Goal: Task Accomplishment & Management: Complete application form

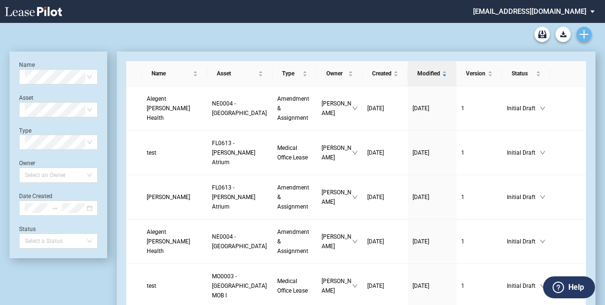
click at [584, 36] on use "Create new document" at bounding box center [584, 34] width 9 height 9
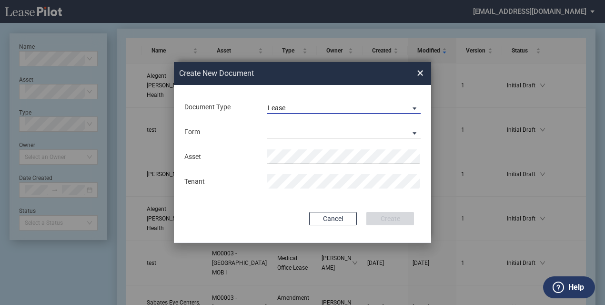
click at [380, 105] on span "Lease" at bounding box center [336, 108] width 137 height 10
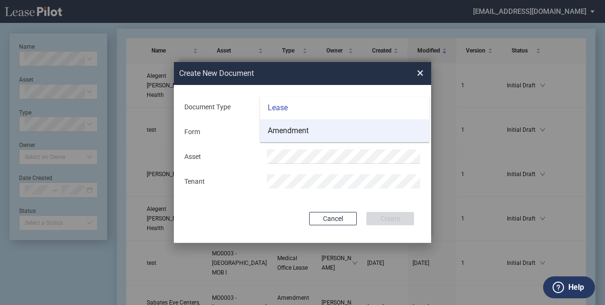
click at [342, 130] on md-option "Amendment" at bounding box center [344, 130] width 169 height 23
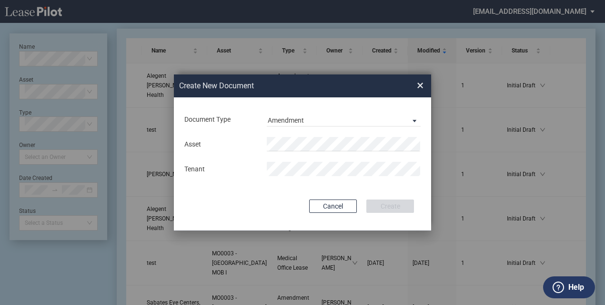
click at [293, 152] on md-input-container "Asset" at bounding box center [303, 144] width 238 height 16
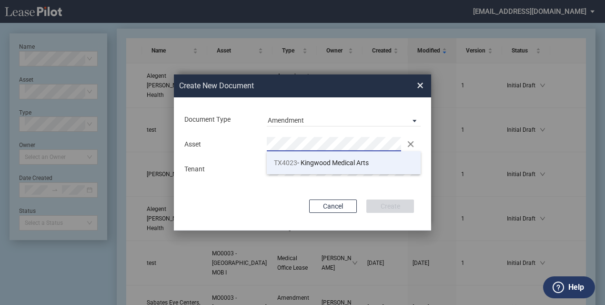
click at [317, 163] on span "TX4023 - Kingwood Medical Arts" at bounding box center [321, 163] width 95 height 8
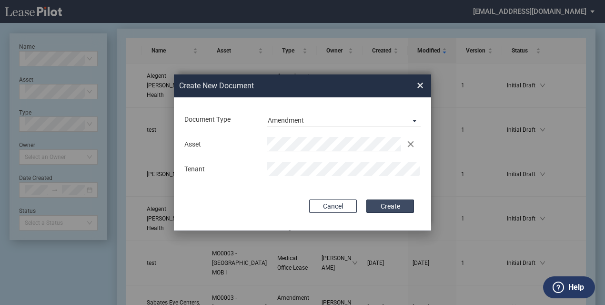
click at [383, 210] on button "Create" at bounding box center [391, 205] width 48 height 13
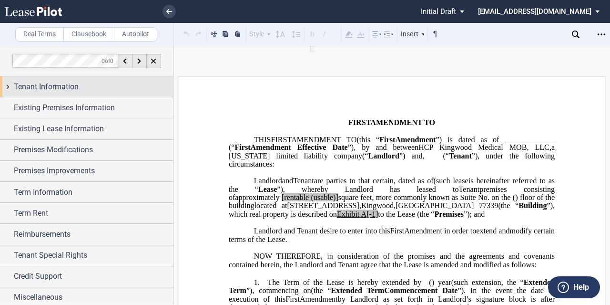
click at [61, 85] on span "Tenant Information" at bounding box center [46, 86] width 65 height 11
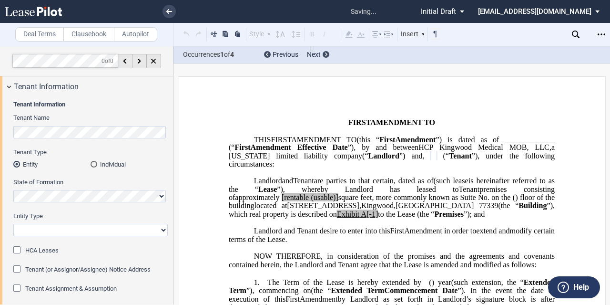
click at [44, 229] on select "Corporation Limited Liability Company General Partnership Limited Partnership O…" at bounding box center [90, 230] width 154 height 12
select select "Other"
click at [13, 224] on select "Corporation Limited Liability Company General Partnership Limited Partnership O…" at bounding box center [90, 230] width 154 height 12
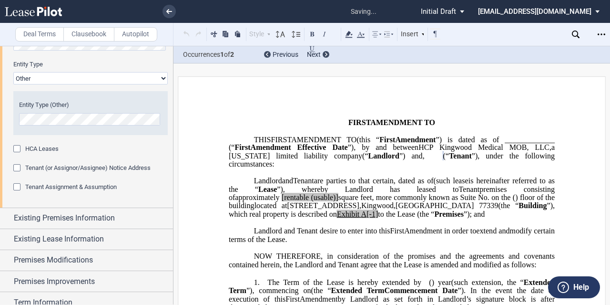
scroll to position [159, 0]
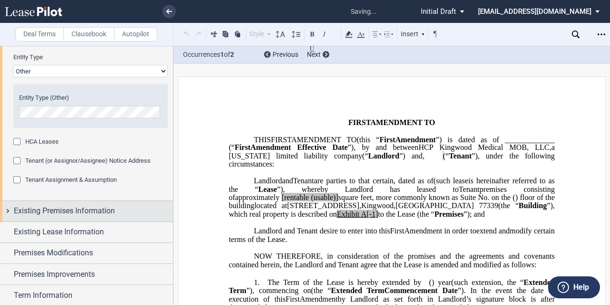
click at [35, 206] on span "Existing Premises Information" at bounding box center [64, 210] width 101 height 11
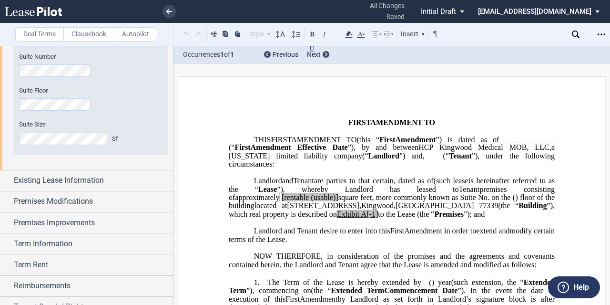
scroll to position [373, 0]
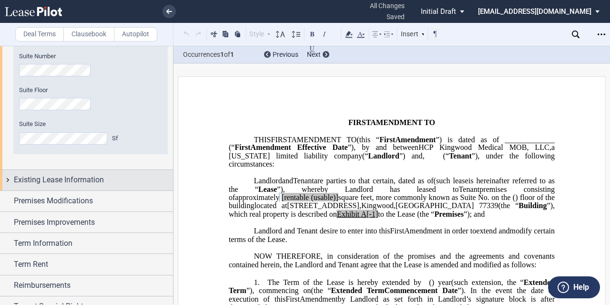
click at [62, 180] on span "Existing Lease Information" at bounding box center [59, 179] width 90 height 11
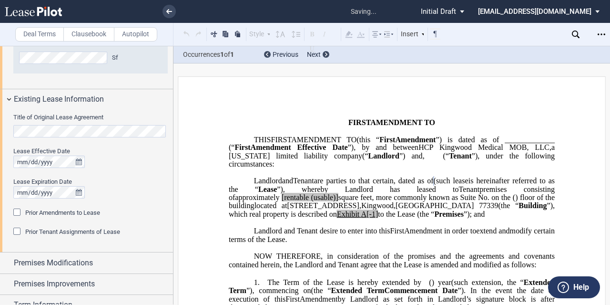
scroll to position [454, 0]
click at [39, 208] on div "Prior Amendments to Lease" at bounding box center [62, 212] width 75 height 9
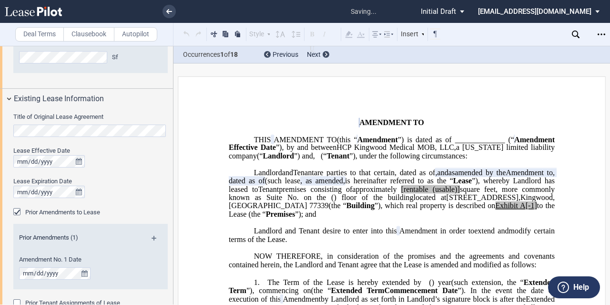
scroll to position [516, 0]
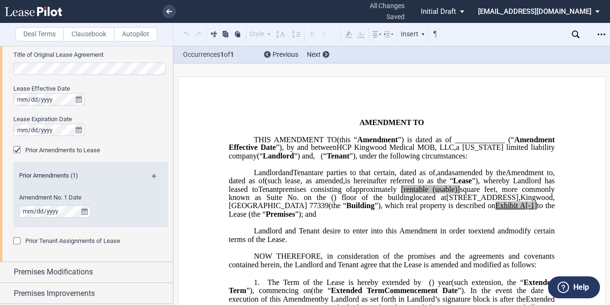
click at [153, 176] on md-icon at bounding box center [158, 179] width 13 height 11
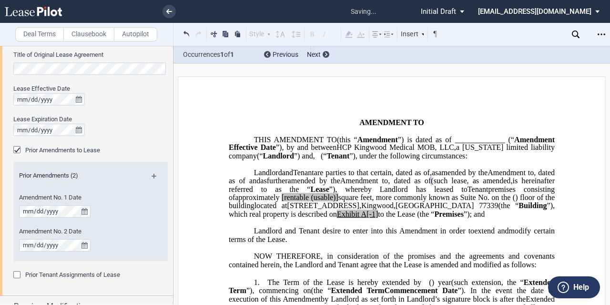
click at [152, 174] on md-icon at bounding box center [158, 179] width 13 height 11
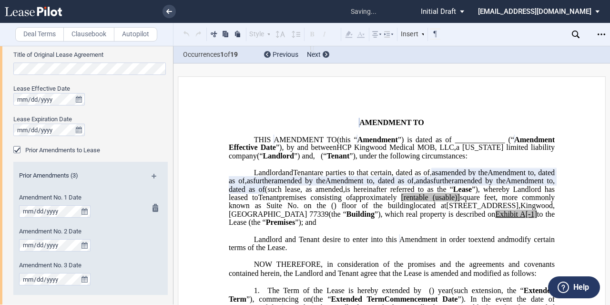
scroll to position [579, 0]
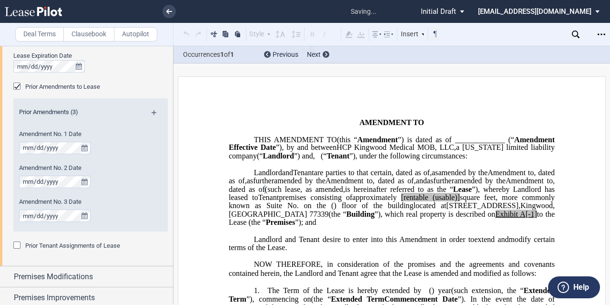
click at [152, 111] on md-icon at bounding box center [158, 115] width 13 height 11
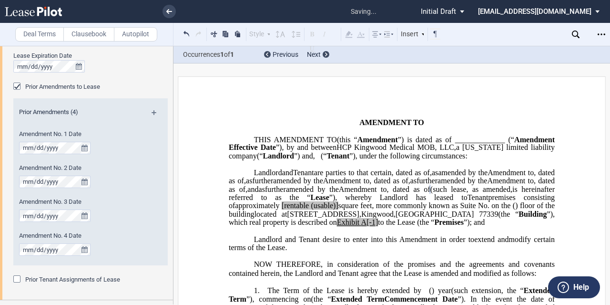
click at [151, 108] on div "Prior Amendments (4)" at bounding box center [90, 114] width 154 height 12
click at [152, 113] on md-icon at bounding box center [158, 115] width 13 height 11
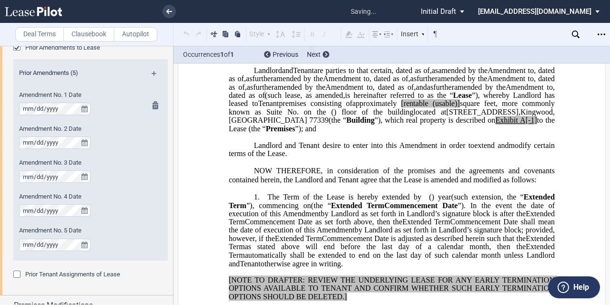
scroll to position [619, 0]
click at [152, 72] on md-icon at bounding box center [158, 75] width 13 height 11
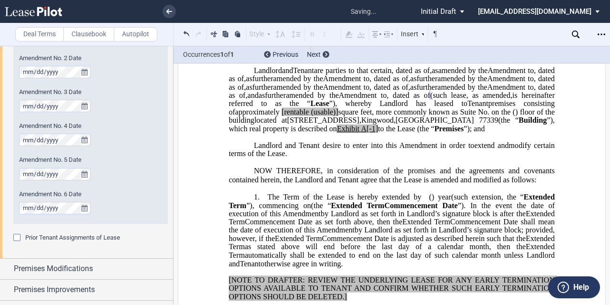
scroll to position [745, 0]
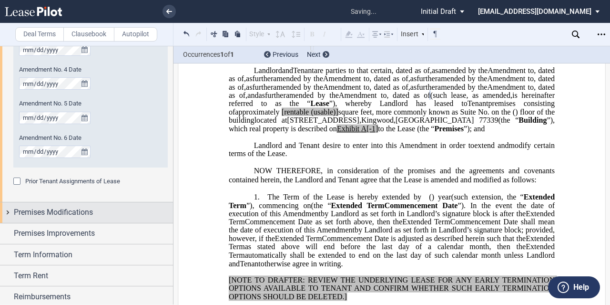
click at [82, 215] on span "Premises Modifications" at bounding box center [53, 211] width 79 height 11
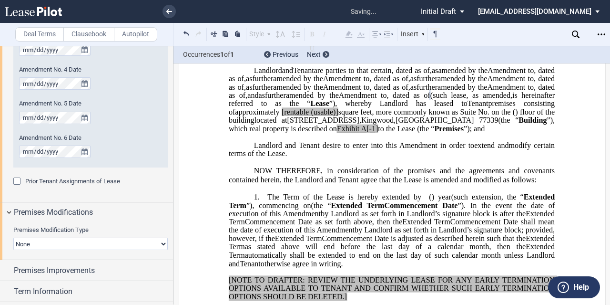
scroll to position [789, 0]
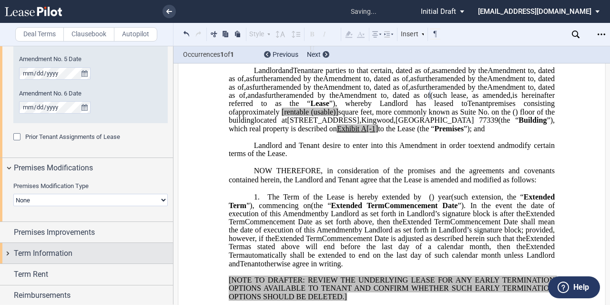
click at [60, 247] on span "Term Information" at bounding box center [43, 252] width 59 height 11
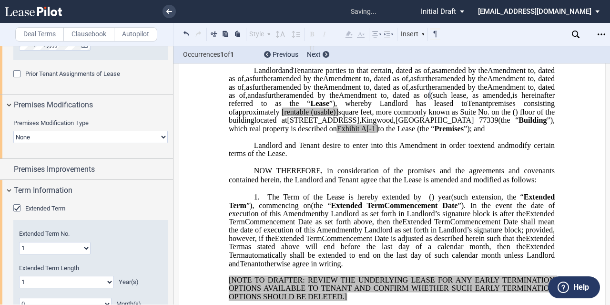
click at [39, 209] on span "Extended Term" at bounding box center [45, 207] width 40 height 7
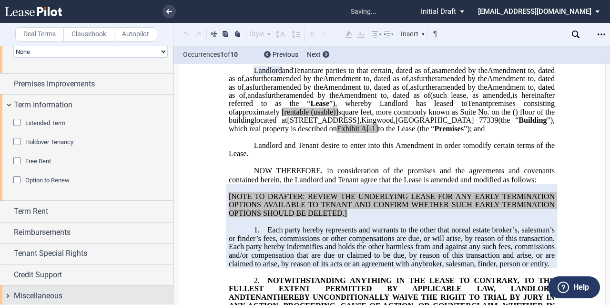
click at [50, 295] on span "Miscellaneous" at bounding box center [38, 295] width 49 height 11
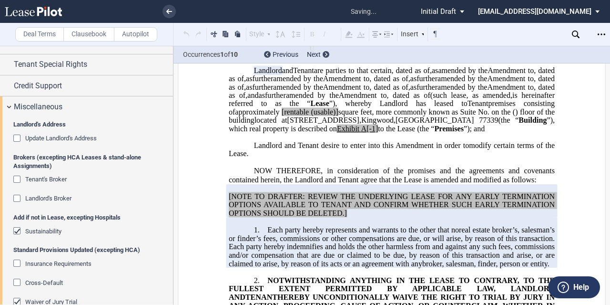
scroll to position [1207, 0]
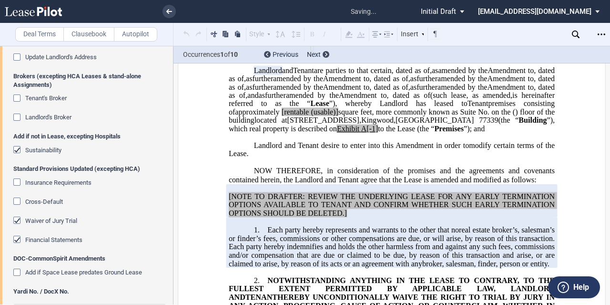
click at [31, 149] on span "Sustainability" at bounding box center [43, 149] width 36 height 7
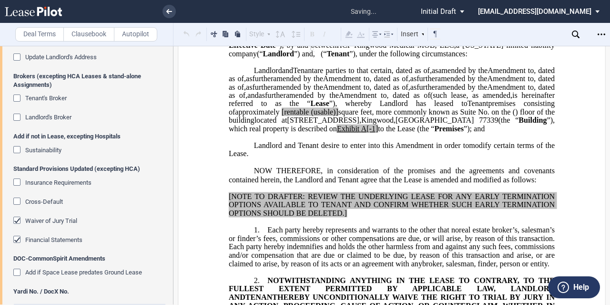
click at [35, 220] on span "Waiver of Jury Trial" at bounding box center [51, 220] width 52 height 7
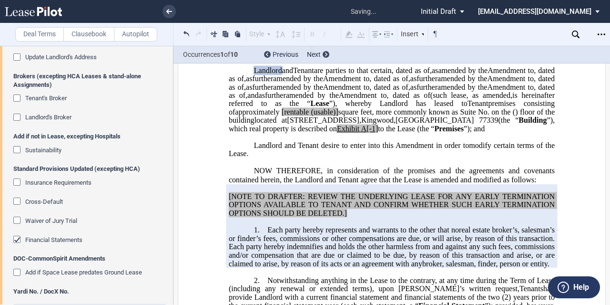
click at [36, 244] on editor-control "Financial Statements" at bounding box center [90, 244] width 154 height 19
click at [37, 236] on span "Financial Statements" at bounding box center [53, 239] width 57 height 7
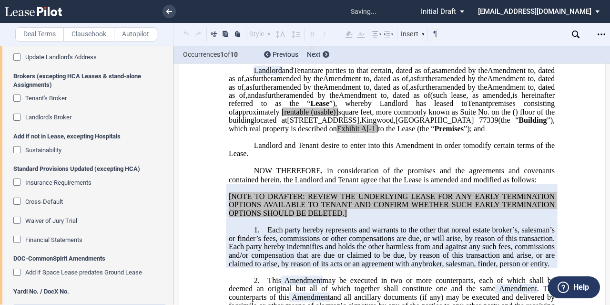
scroll to position [1233, 0]
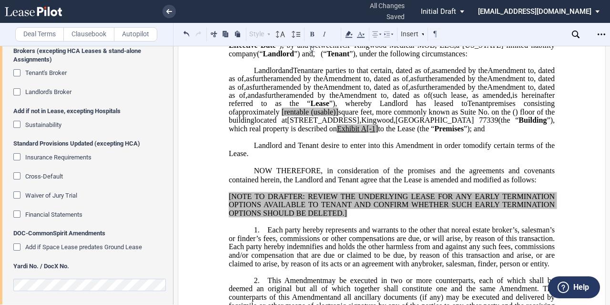
drag, startPoint x: 553, startPoint y: 179, endPoint x: 596, endPoint y: 182, distance: 43.5
click at [434, 133] on span "to the Lease (the “" at bounding box center [406, 128] width 56 height 9
click at [309, 116] on span "[rentable" at bounding box center [295, 112] width 27 height 9
drag, startPoint x: 496, startPoint y: 163, endPoint x: 468, endPoint y: 162, distance: 28.6
click at [465, 124] on span "approximately ﻿ ﻿ rentable (usable)] square feet, more commonly known as Suite …" at bounding box center [393, 116] width 328 height 17
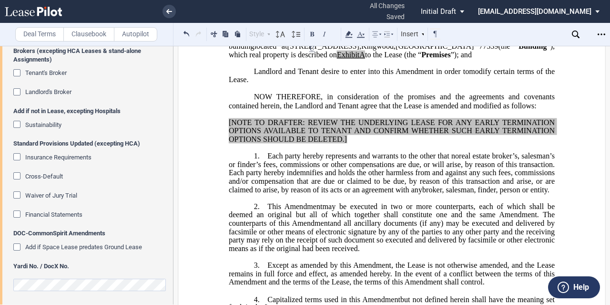
scroll to position [176, 0]
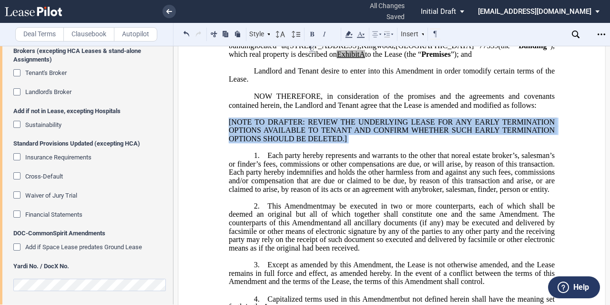
drag, startPoint x: 367, startPoint y: 204, endPoint x: 219, endPoint y: 174, distance: 150.8
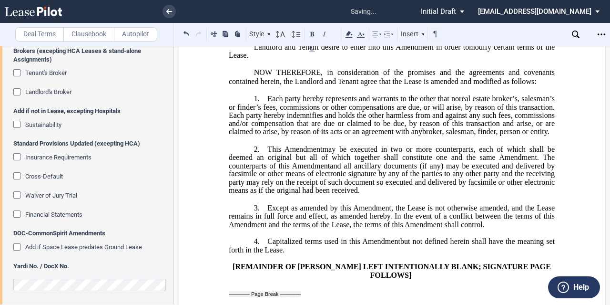
scroll to position [0, 0]
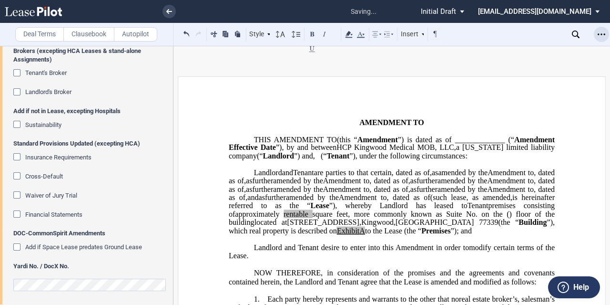
click at [599, 37] on icon "Open Lease options menu" at bounding box center [602, 35] width 8 height 8
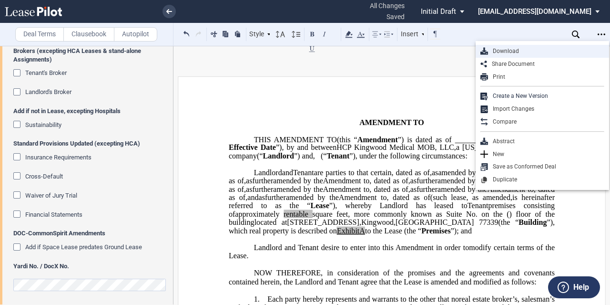
click at [511, 49] on div "Download" at bounding box center [546, 51] width 116 height 8
